Goal: Check status: Check status

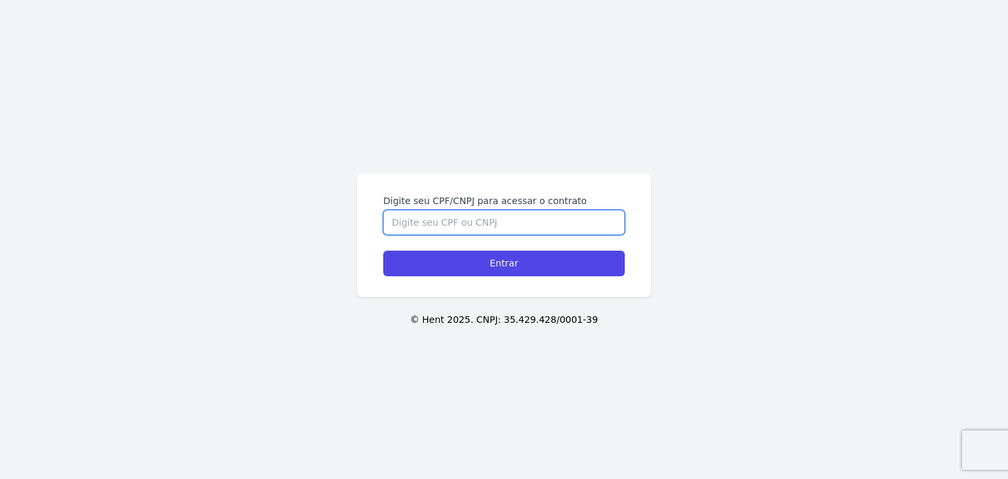
click at [561, 216] on input "Digite seu CPF/CNPJ para acessar o contrato" at bounding box center [504, 222] width 242 height 25
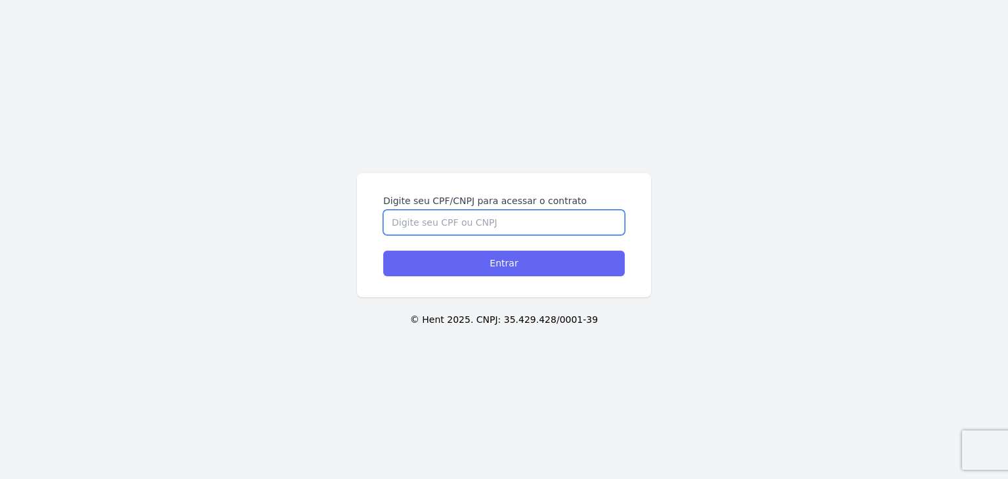
paste input "397.488.528-57"
type input "397.488.528-57"
click at [537, 271] on input "Entrar" at bounding box center [504, 264] width 242 height 26
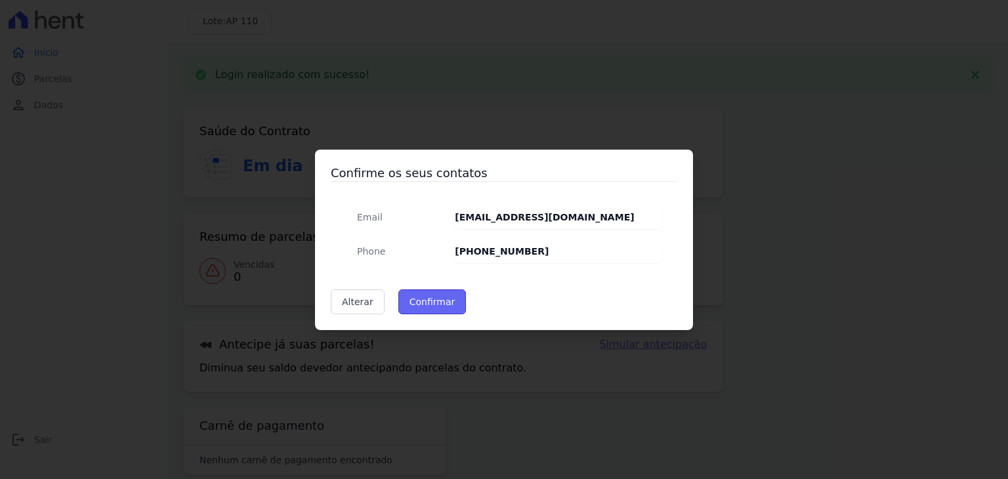
click at [431, 308] on button "Confirmar" at bounding box center [432, 301] width 68 height 25
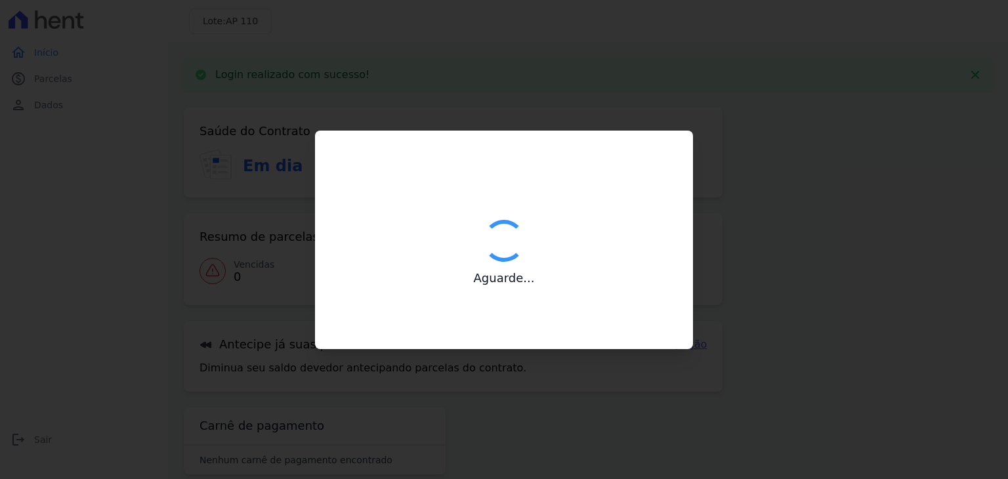
type input "Contatos confirmados com sucesso."
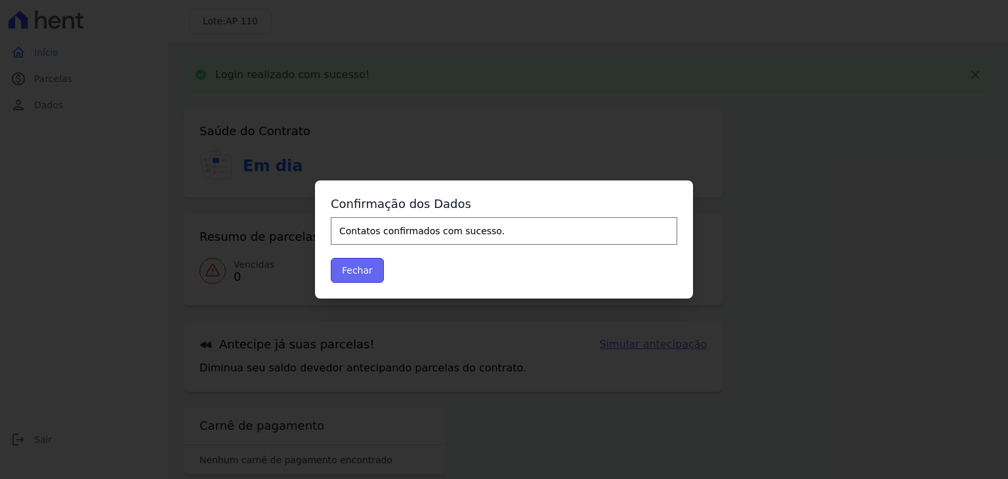
click at [366, 266] on button "Fechar" at bounding box center [357, 270] width 53 height 25
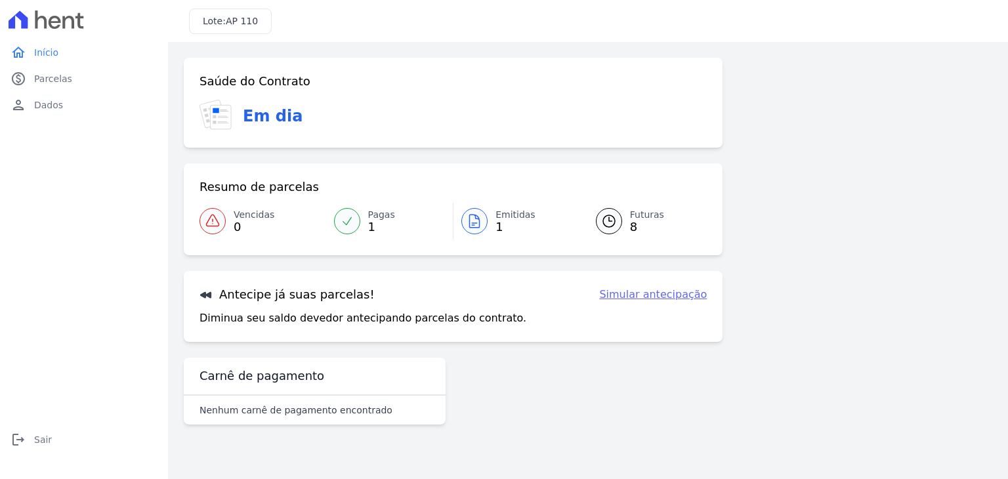
click at [479, 213] on icon at bounding box center [475, 221] width 16 height 16
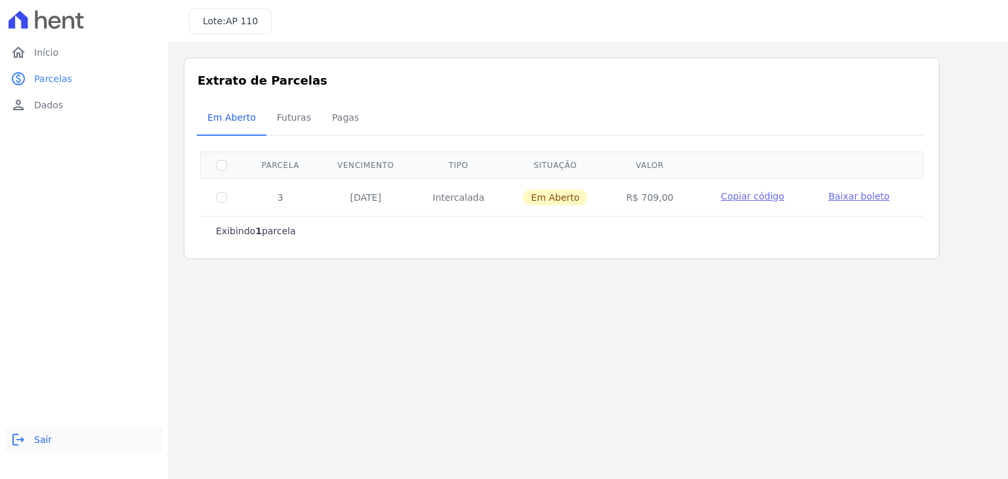
drag, startPoint x: 51, startPoint y: 439, endPoint x: 50, endPoint y: 433, distance: 6.6
click at [50, 438] on link "logout Sair" at bounding box center [84, 440] width 158 height 26
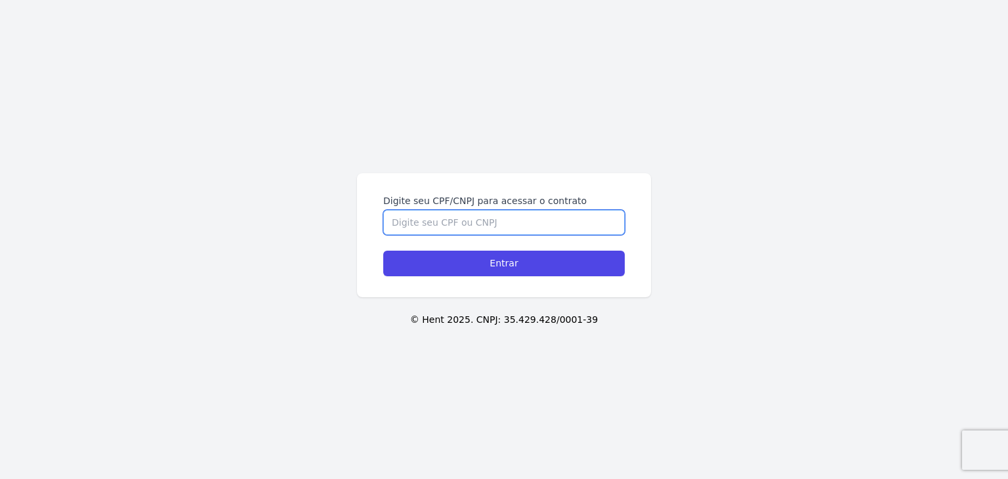
click at [467, 219] on input "Digite seu CPF/CNPJ para acessar o contrato" at bounding box center [504, 222] width 242 height 25
paste input "397.488.528-57"
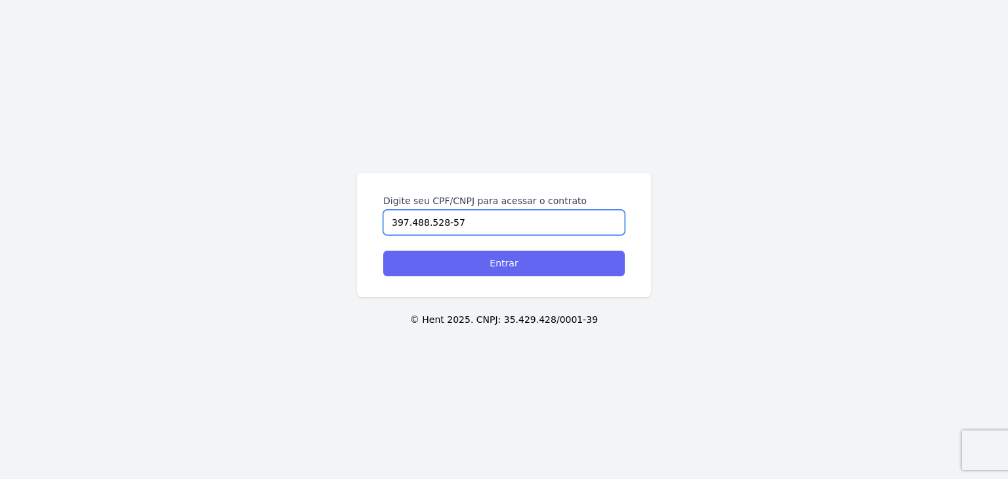
type input "397.488.528-57"
click at [487, 258] on input "Entrar" at bounding box center [504, 264] width 242 height 26
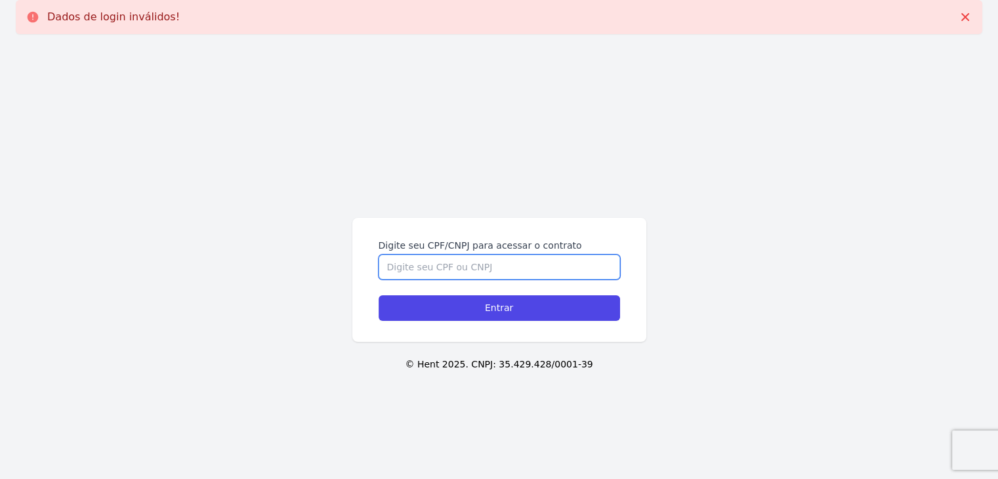
click at [472, 259] on input "Digite seu CPF/CNPJ para acessar o contrato" at bounding box center [500, 267] width 242 height 25
paste input "397.488.528-57"
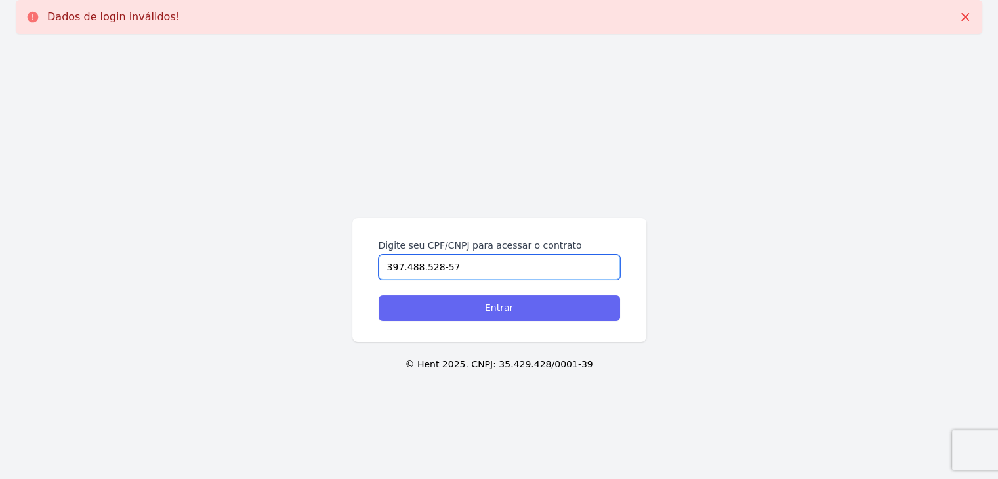
type input "397.488.528-57"
click at [487, 300] on input "Entrar" at bounding box center [500, 308] width 242 height 26
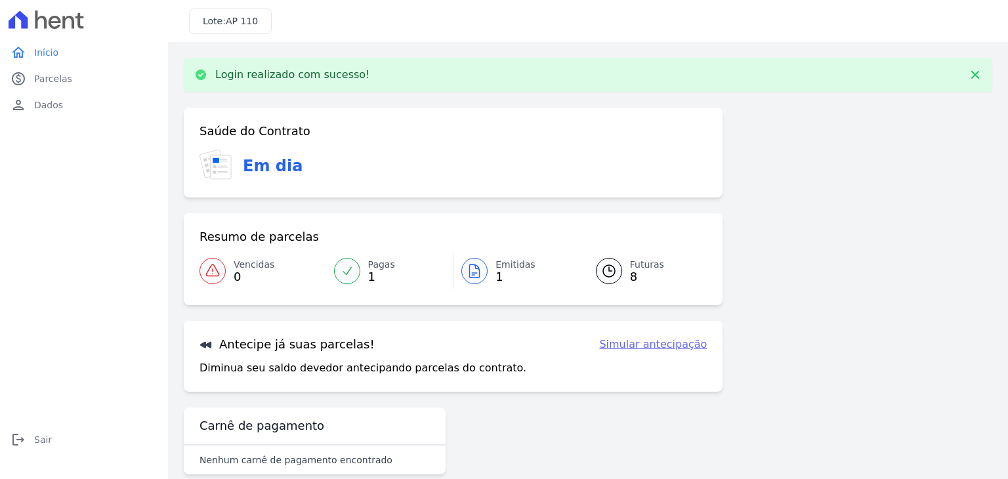
click at [479, 273] on icon at bounding box center [475, 271] width 16 height 16
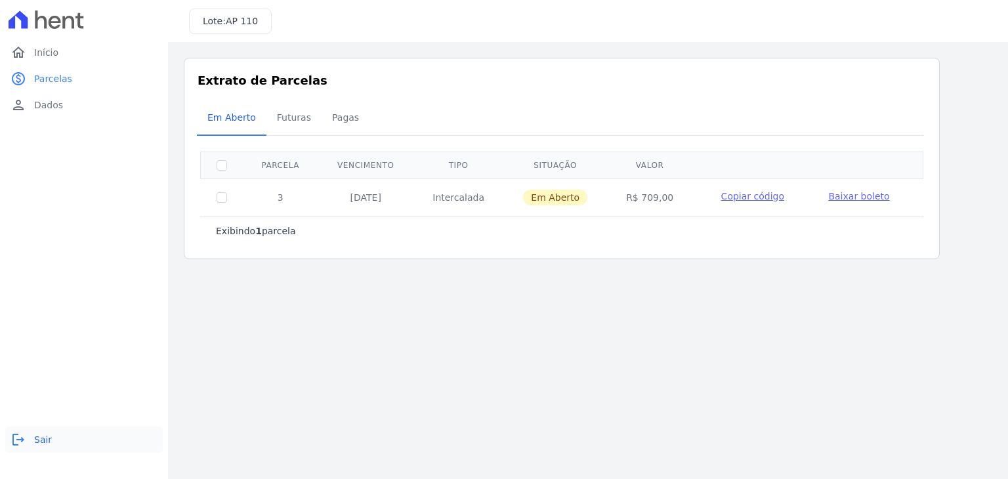
click at [47, 430] on link "logout Sair" at bounding box center [84, 440] width 158 height 26
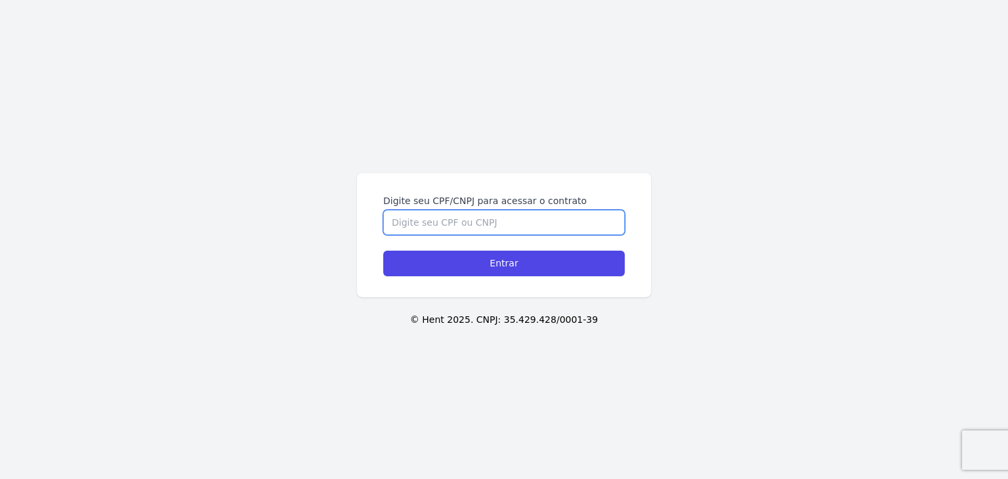
click at [452, 223] on input "Digite seu CPF/CNPJ para acessar o contrato" at bounding box center [504, 222] width 242 height 25
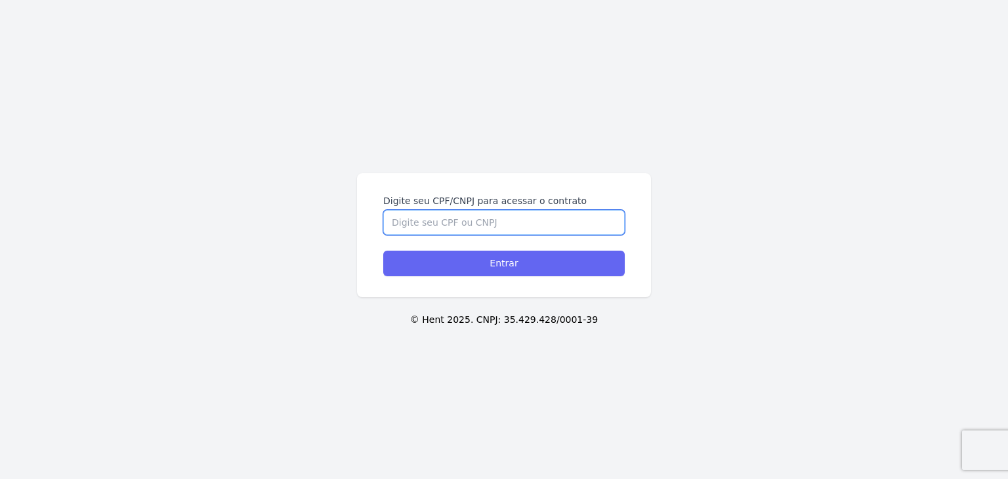
paste input "527.004.218-50"
type input "527.004.218-50"
click at [475, 262] on input "Entrar" at bounding box center [504, 264] width 242 height 26
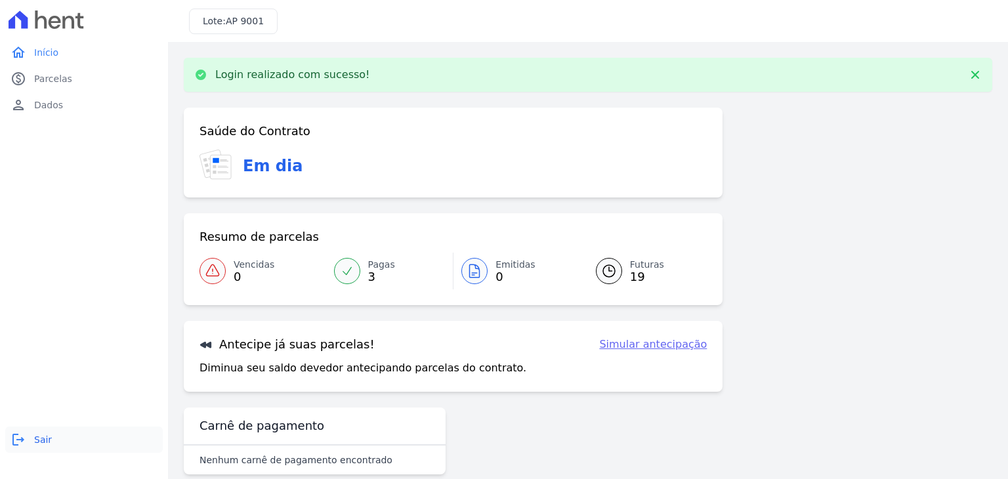
click at [32, 440] on link "logout Sair" at bounding box center [84, 440] width 158 height 26
